Goal: Task Accomplishment & Management: Manage account settings

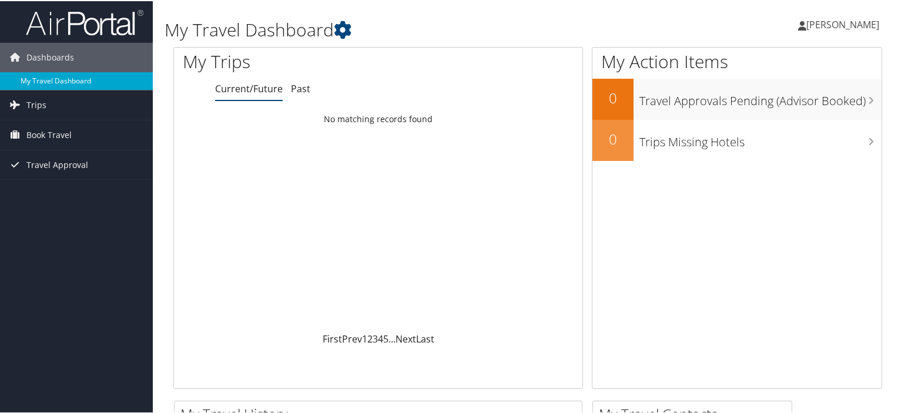
click at [85, 80] on link "My Travel Dashboard" at bounding box center [76, 80] width 153 height 18
click at [838, 23] on span "[PERSON_NAME]" at bounding box center [842, 23] width 73 height 13
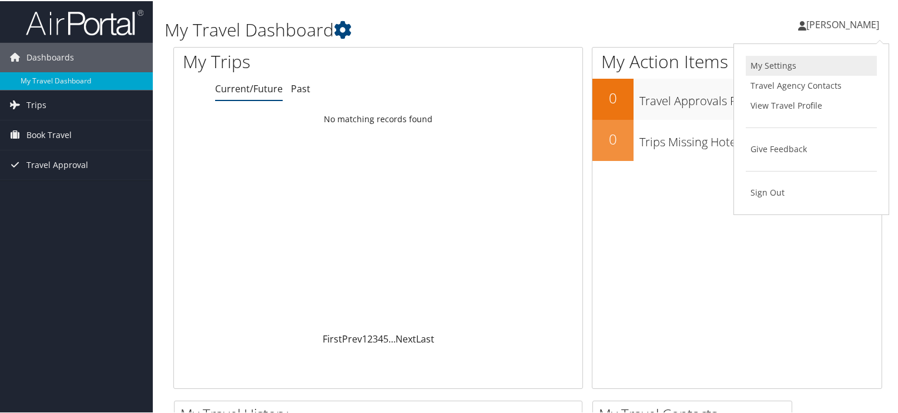
click at [771, 63] on link "My Settings" at bounding box center [811, 65] width 131 height 20
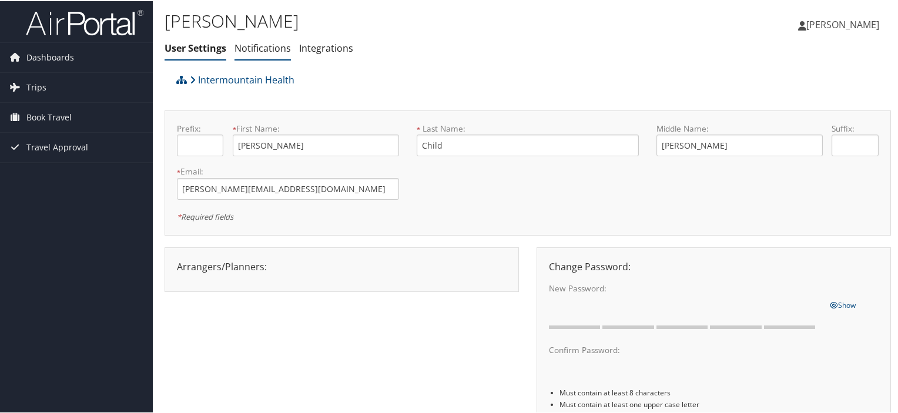
click at [269, 45] on link "Notifications" at bounding box center [262, 47] width 56 height 13
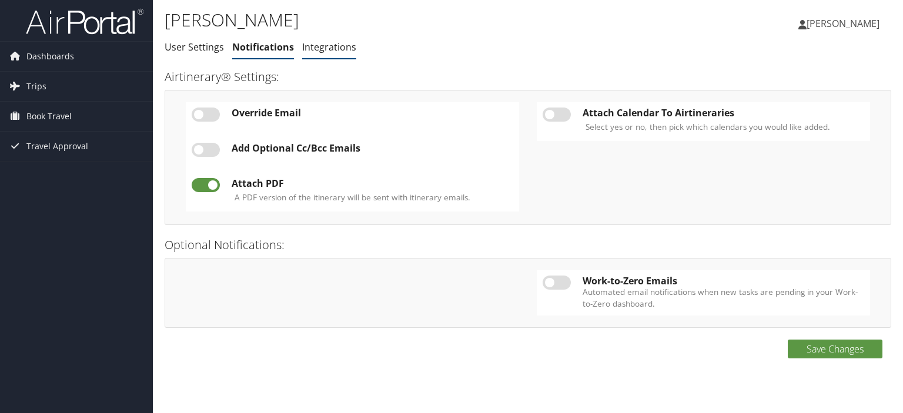
click at [324, 49] on link "Integrations" at bounding box center [329, 47] width 54 height 13
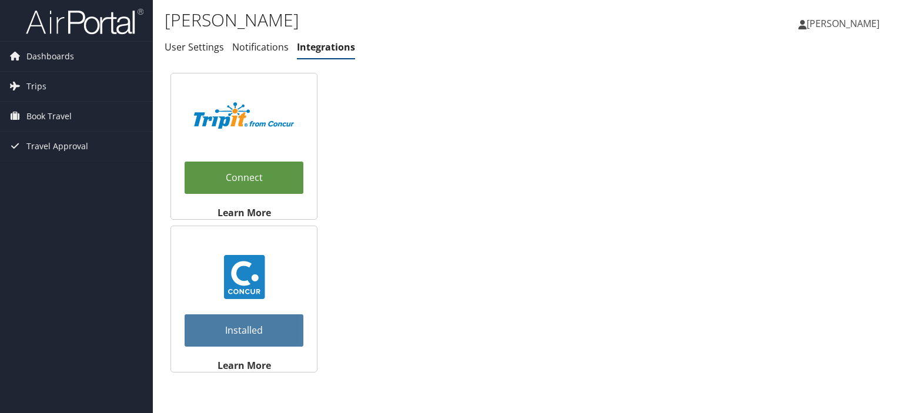
click at [846, 23] on span "[PERSON_NAME]" at bounding box center [842, 23] width 73 height 13
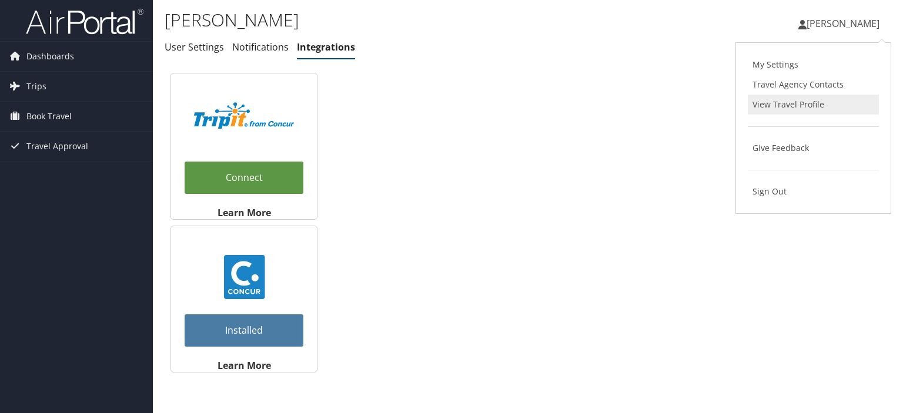
click at [802, 105] on link "View Travel Profile" at bounding box center [812, 105] width 131 height 20
